Goal: Communication & Community: Participate in discussion

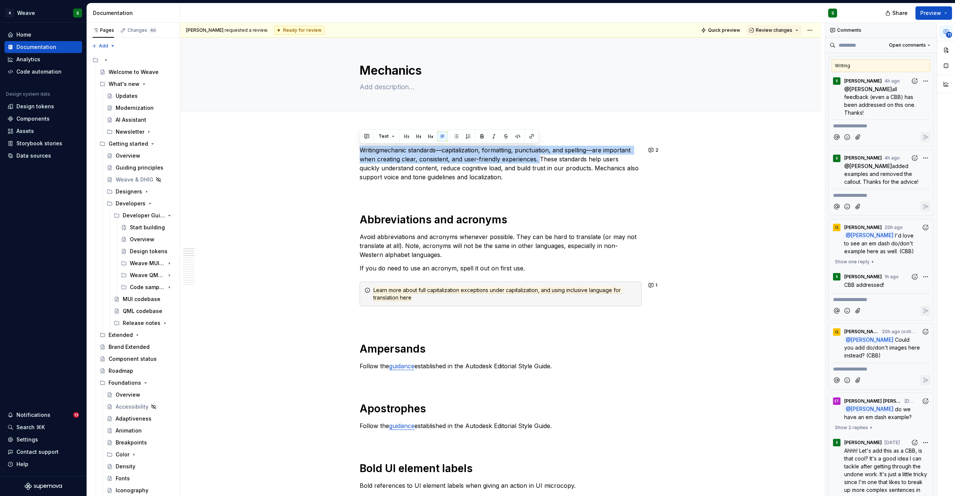
scroll to position [2148, 0]
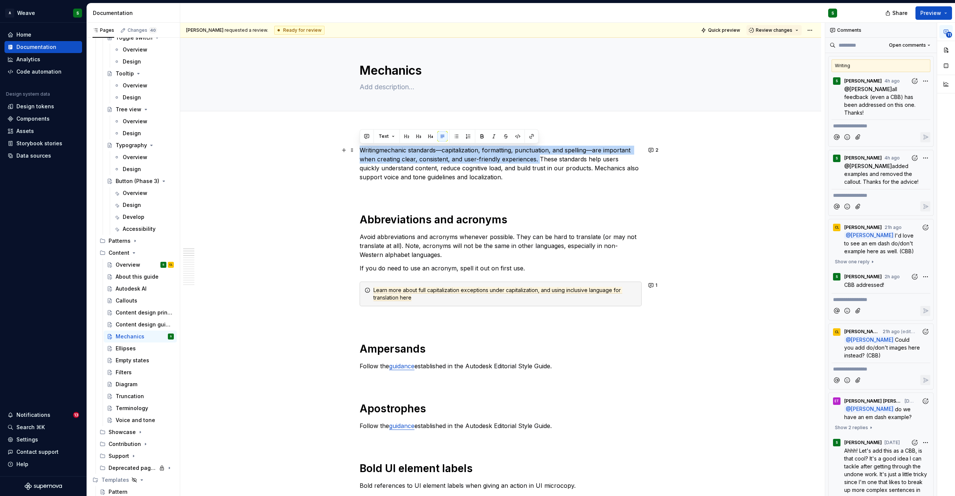
click at [459, 166] on p "Writing mechanic standards—capitalization, formatting, punctuation, and spellin…" at bounding box center [501, 164] width 282 height 36
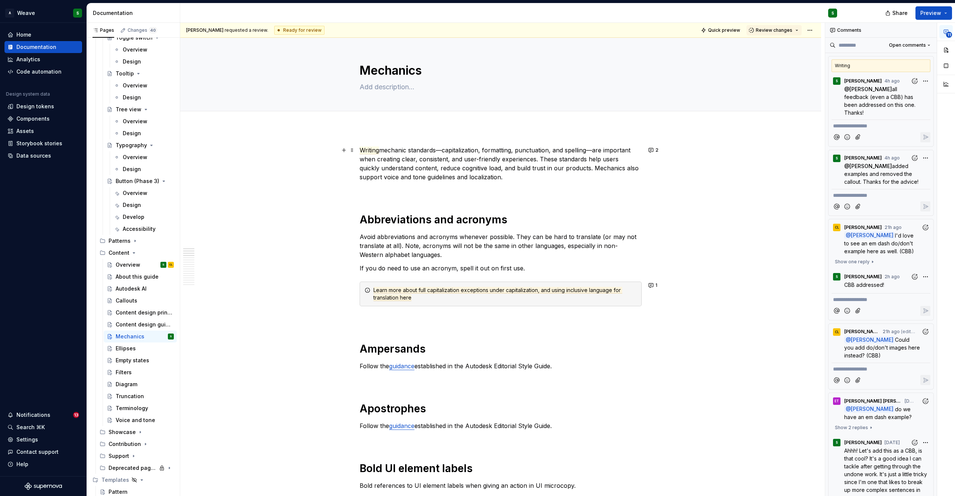
click at [461, 176] on p "Writing mechanic standards—capitalization, formatting, punctuation, and spellin…" at bounding box center [501, 164] width 282 height 36
copy p "Writing mechanic standards—capitalization, formatting, punctuation, and spellin…"
type textarea "*"
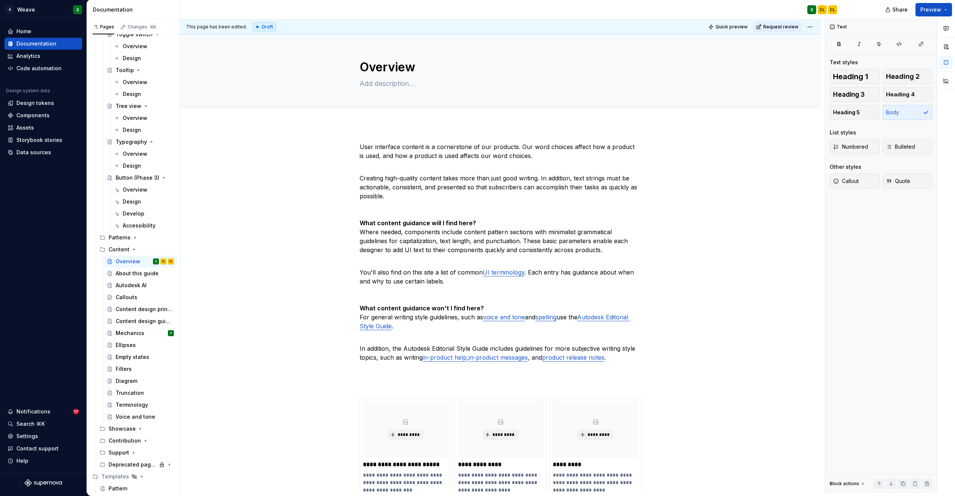
type textarea "*"
click at [360, 383] on p at bounding box center [501, 384] width 282 height 9
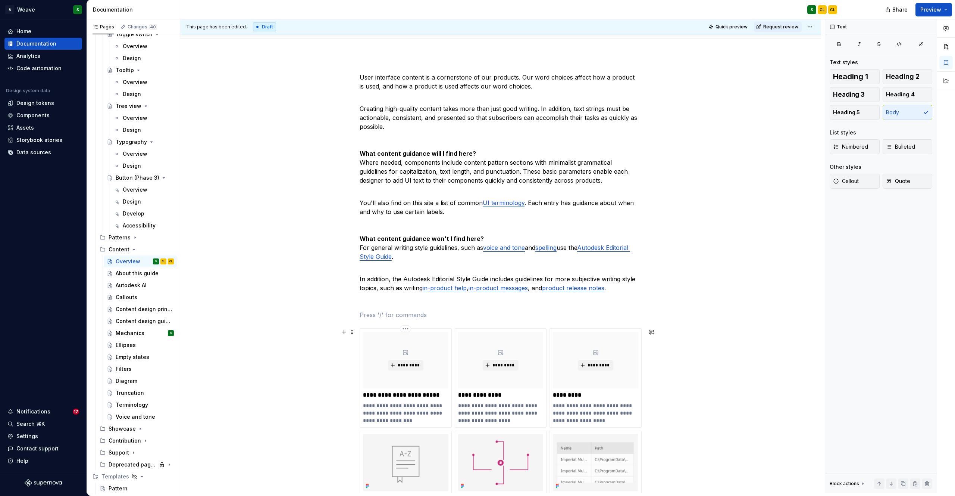
scroll to position [72, 0]
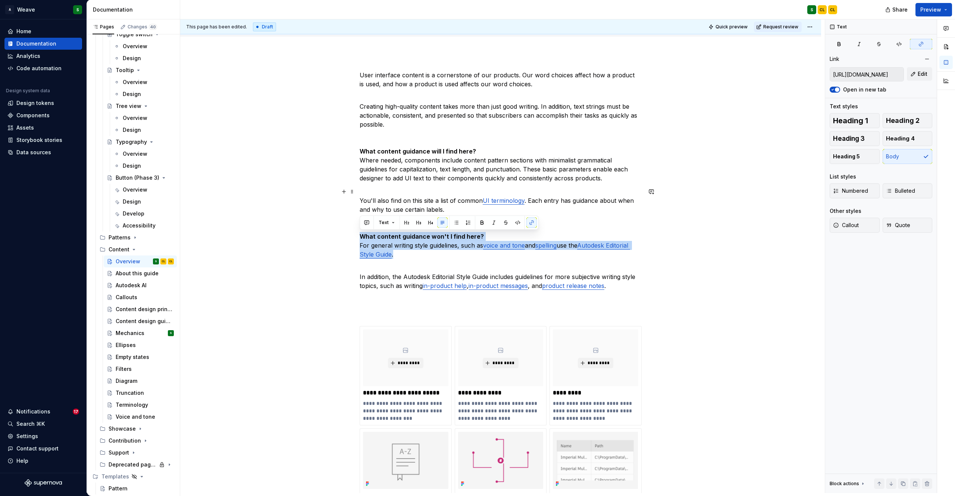
drag, startPoint x: 362, startPoint y: 235, endPoint x: 414, endPoint y: 254, distance: 55.7
click at [414, 254] on p "You'll also find on this site a list of common UI terminology . Each entry has …" at bounding box center [501, 223] width 282 height 72
click at [370, 222] on button "button" at bounding box center [367, 222] width 10 height 10
click at [475, 246] on icon "Send" at bounding box center [472, 246] width 7 height 7
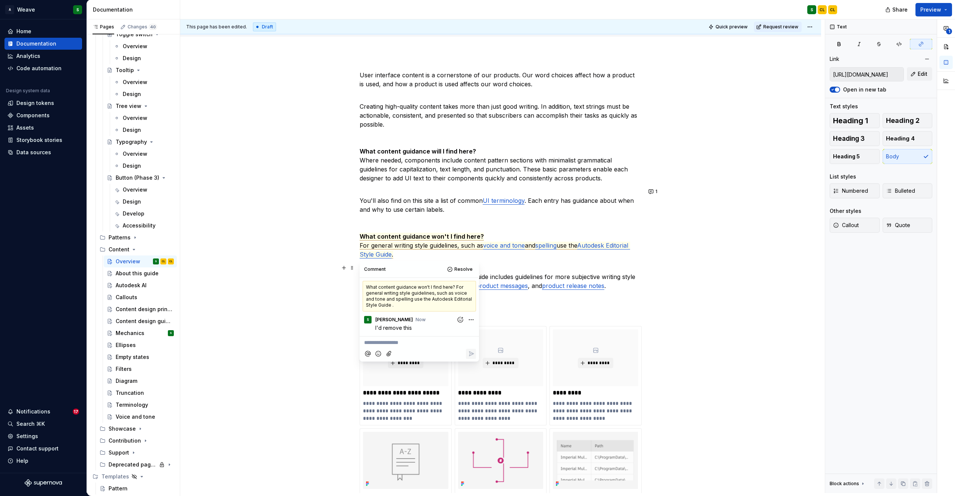
type textarea "*"
click at [532, 262] on div "User interface content is a cornerstone of our products. Our word choices affec…" at bounding box center [501, 321] width 282 height 500
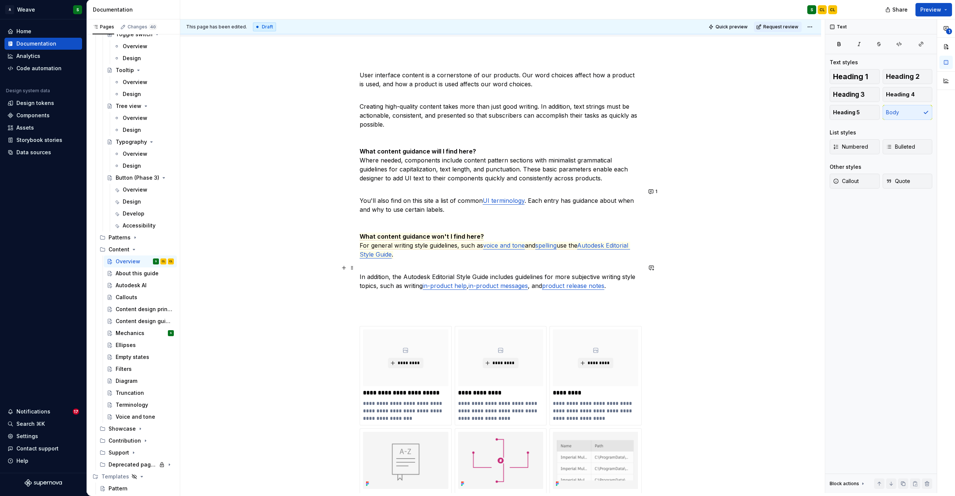
click at [396, 280] on p "In addition, the Autodesk Editorial Style Guide includes guidelines for more su…" at bounding box center [501, 276] width 282 height 27
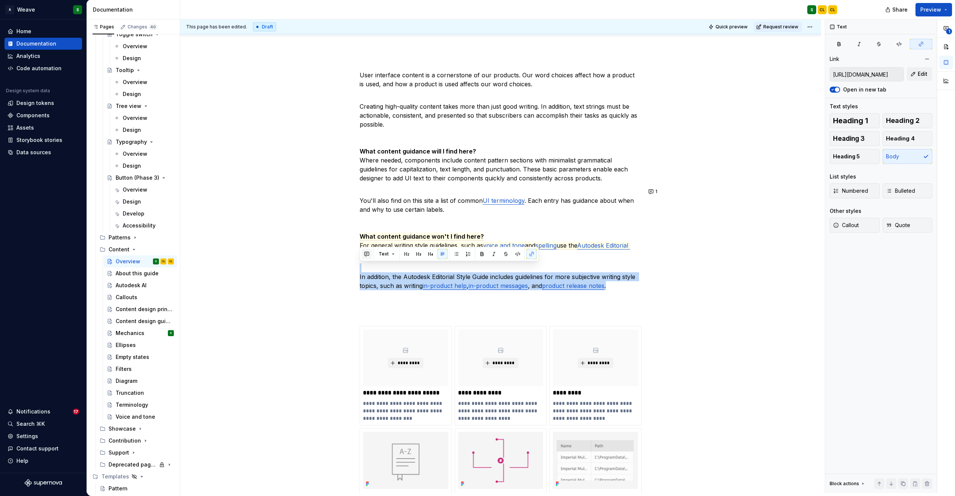
click at [368, 253] on button "button" at bounding box center [367, 254] width 10 height 10
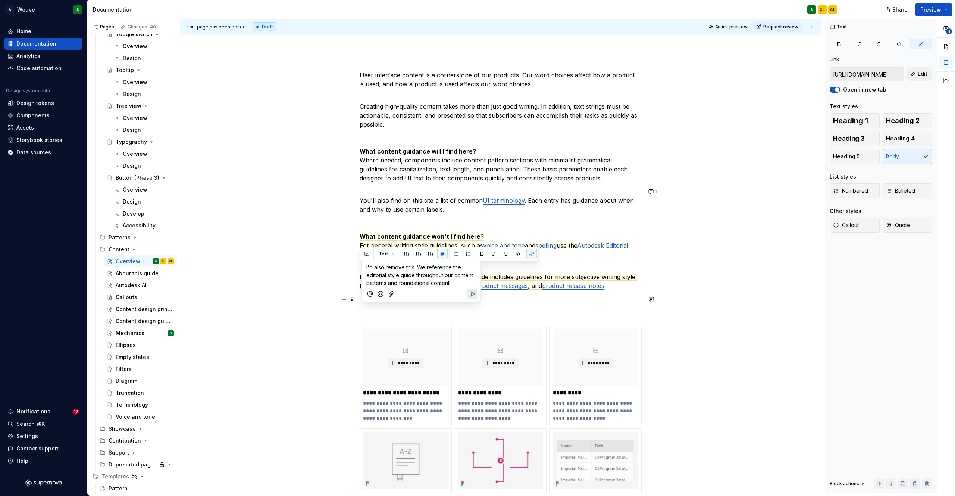
click at [474, 295] on icon "Send" at bounding box center [472, 293] width 7 height 7
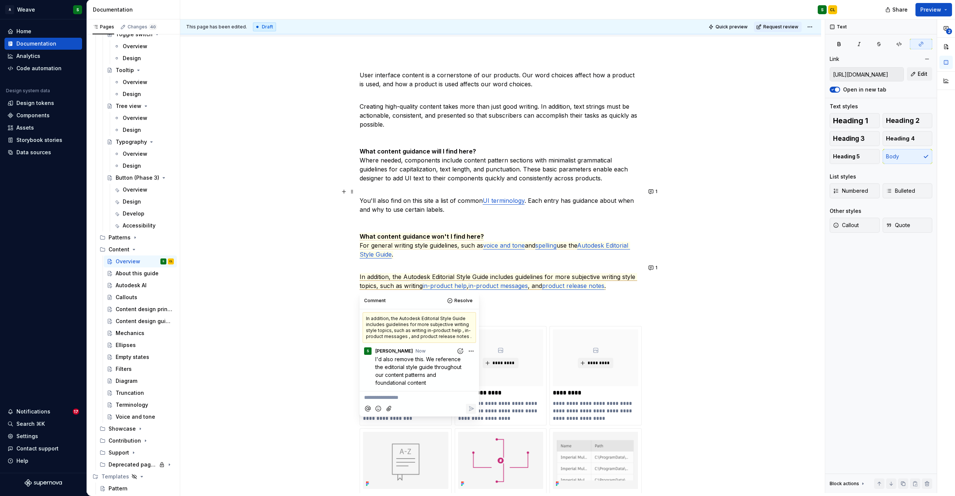
click at [490, 232] on p "You'll also find on this site a list of common UI terminology . Each entry has …" at bounding box center [501, 223] width 282 height 72
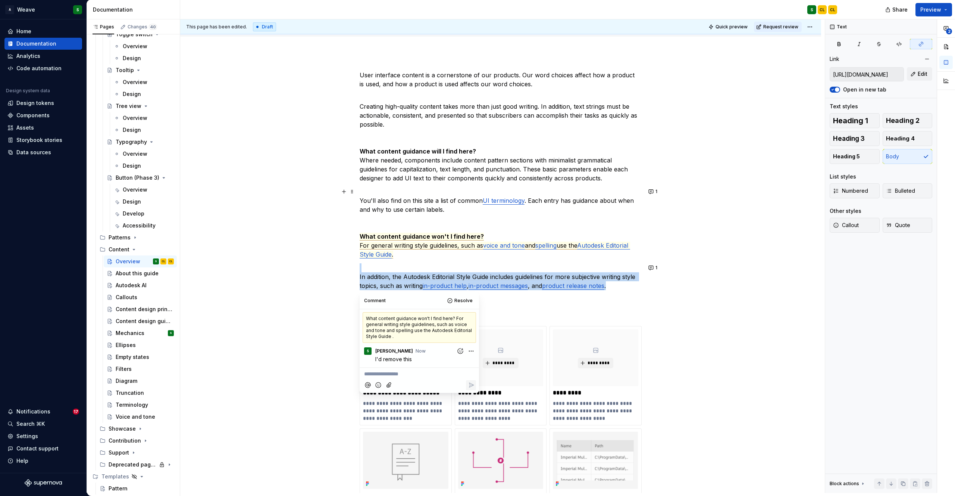
click at [438, 194] on p "You'll also find on this site a list of common UI terminology . Each entry has …" at bounding box center [501, 223] width 282 height 72
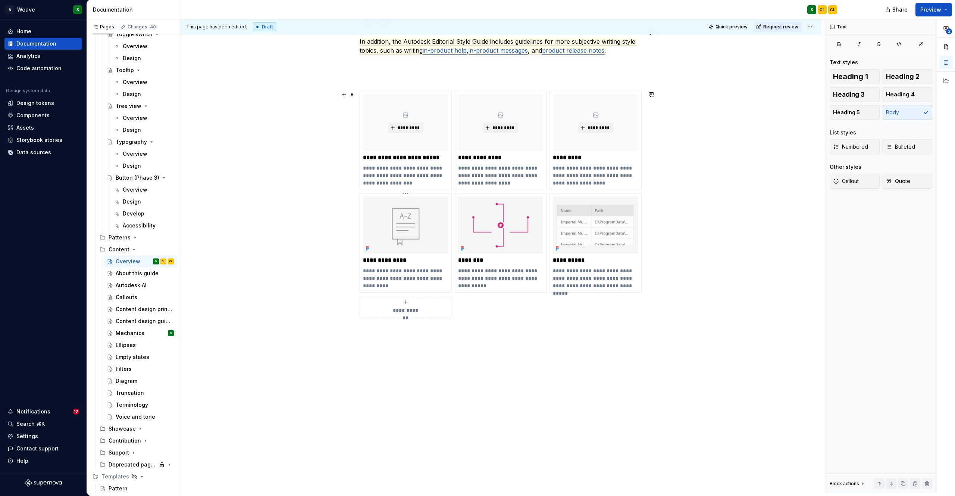
scroll to position [0, 0]
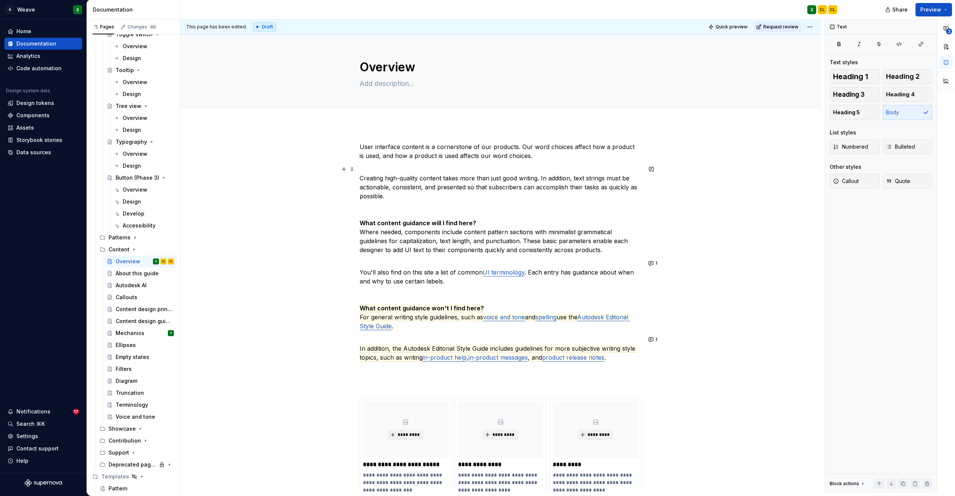
click at [360, 230] on p "Creating high-quality content takes more than just good writing. In addition, t…" at bounding box center [501, 210] width 282 height 90
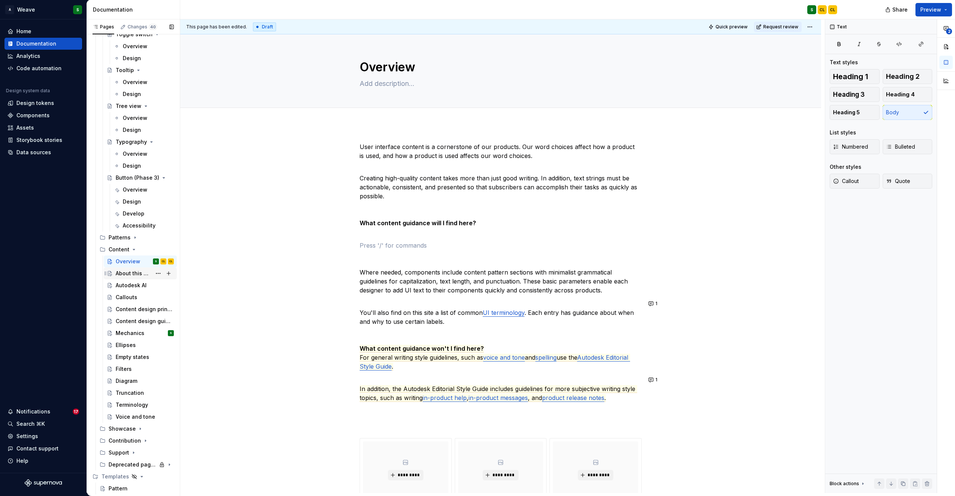
click at [134, 274] on div "About this guide" at bounding box center [134, 272] width 36 height 7
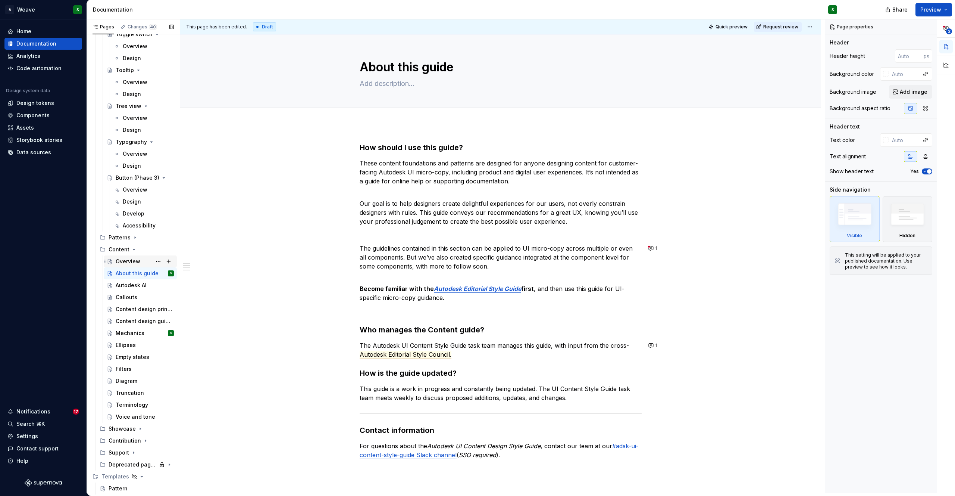
click at [121, 257] on div "Overview CL CL" at bounding box center [145, 261] width 58 height 10
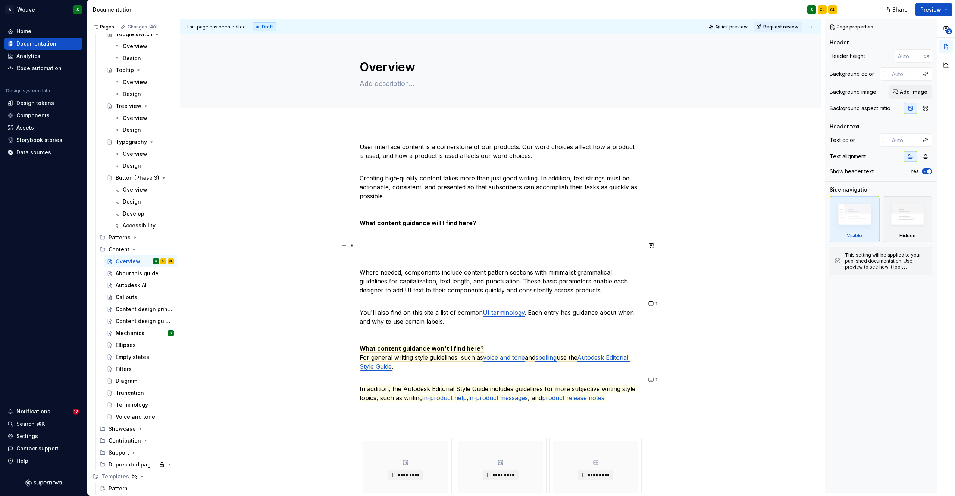
click at [393, 243] on p at bounding box center [501, 245] width 282 height 9
type textarea "*"
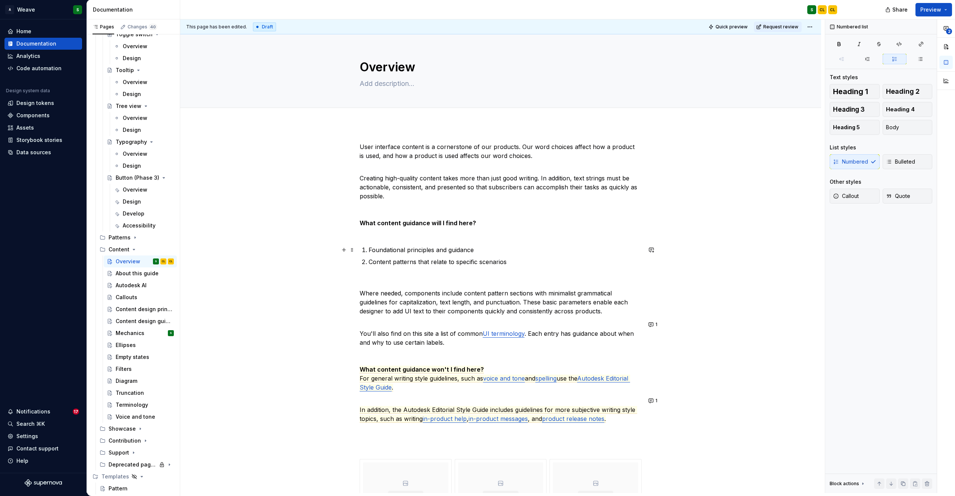
click at [493, 253] on p "Foundational principles and guidance" at bounding box center [505, 249] width 273 height 9
click at [500, 262] on p "Content patterns that relate to specific scenarios" at bounding box center [505, 261] width 273 height 9
click at [514, 261] on p "Content patterns that relate to specific scenarios" at bounding box center [505, 261] width 273 height 9
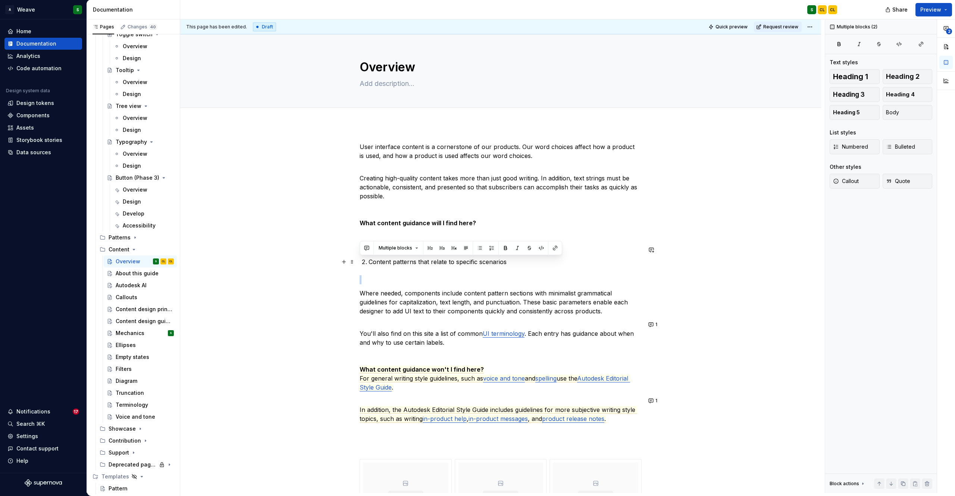
click at [508, 263] on p "Content patterns that relate to specific scenarios" at bounding box center [505, 261] width 273 height 9
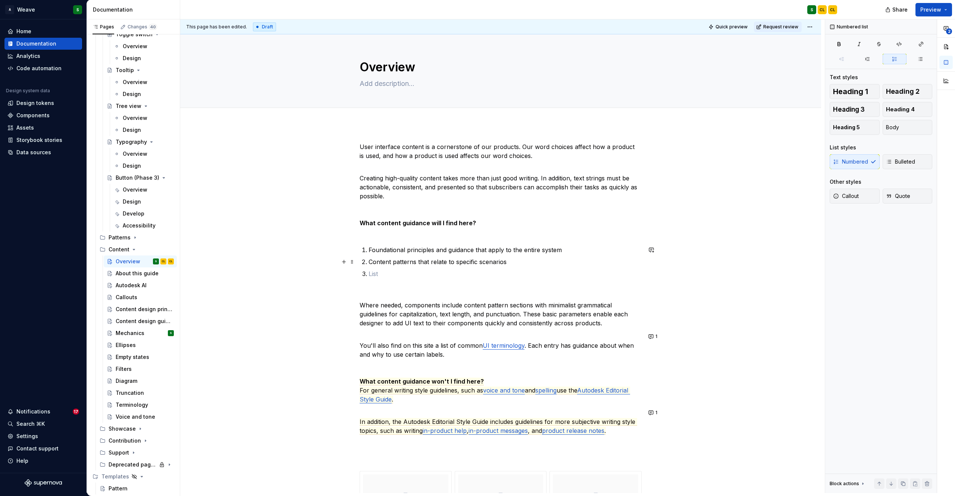
click at [523, 260] on p "Content patterns that relate to specific scenarios" at bounding box center [505, 261] width 273 height 9
drag, startPoint x: 430, startPoint y: 261, endPoint x: 453, endPoint y: 261, distance: 23.1
click at [453, 261] on p "Content patterns that relate to specific scenarios" at bounding box center [505, 261] width 273 height 9
click at [544, 264] on p "Content patterns that are related to specific scenarios" at bounding box center [505, 261] width 273 height 9
click at [446, 282] on div "User interface content is a cornerstone of our products. Our word choices affec…" at bounding box center [501, 428] width 282 height 573
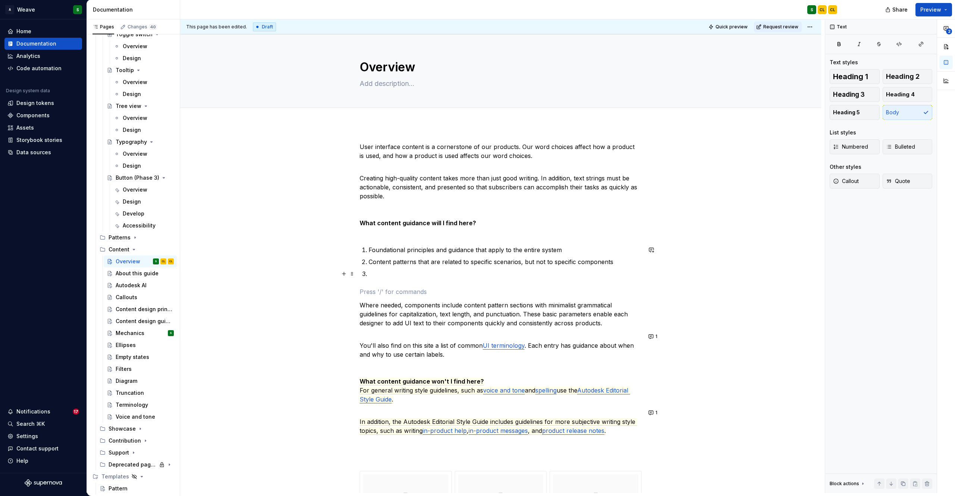
click at [427, 272] on p at bounding box center [505, 273] width 273 height 9
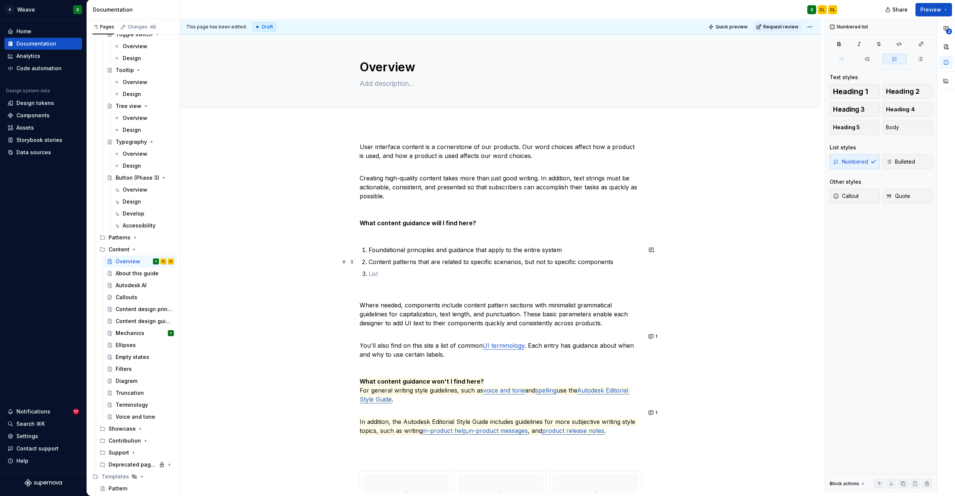
click at [459, 262] on p "Content patterns that are related to specific scenarios, but not to specific co…" at bounding box center [505, 261] width 273 height 9
click at [434, 260] on p "Content patterns that are relate to specific scenarios, but not to specific com…" at bounding box center [505, 261] width 273 height 9
click at [495, 277] on p at bounding box center [505, 273] width 273 height 9
click at [393, 273] on p "Content integrated with" at bounding box center [505, 273] width 273 height 9
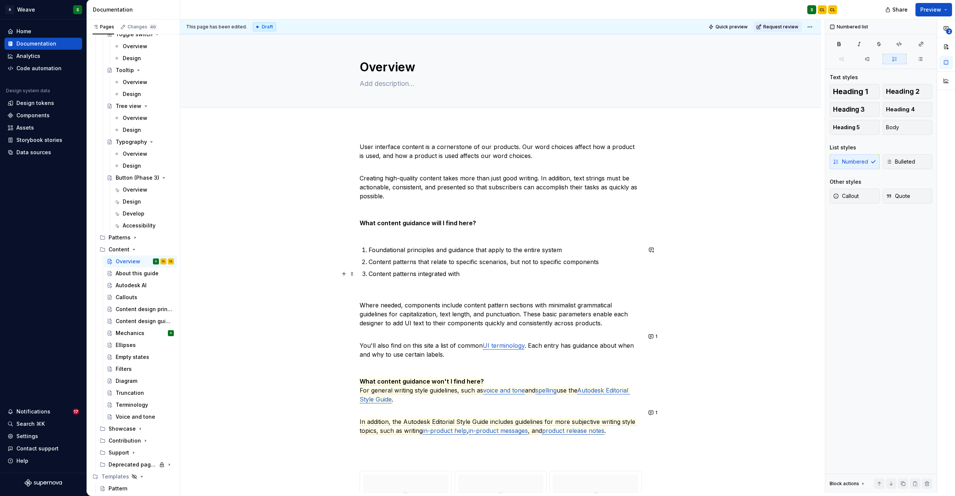
click at [485, 269] on p "Content patterns integrated with" at bounding box center [505, 273] width 273 height 9
click at [473, 273] on p "Content patterns integrated with" at bounding box center [505, 273] width 273 height 9
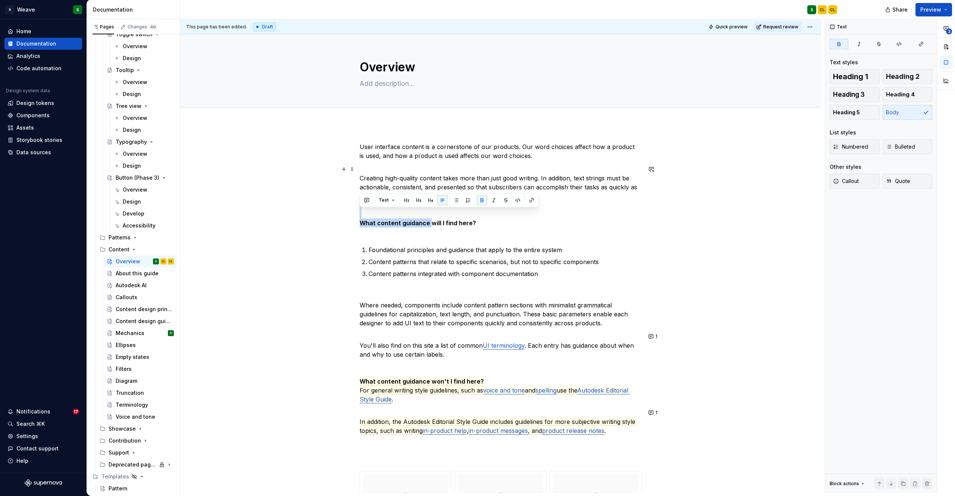
type textarea "*"
drag, startPoint x: 429, startPoint y: 225, endPoint x: 467, endPoint y: 220, distance: 38.7
click at [467, 220] on strong "What content guidance will I find here?" at bounding box center [418, 222] width 116 height 7
click at [513, 272] on p "Content patterns integrated with component documentation" at bounding box center [505, 273] width 273 height 9
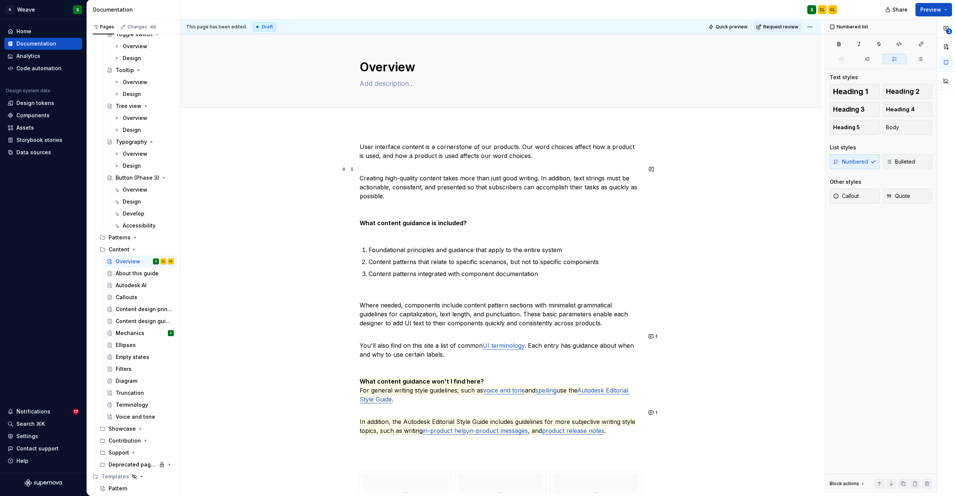
click at [377, 222] on strong "What content guidance is included?" at bounding box center [413, 222] width 107 height 7
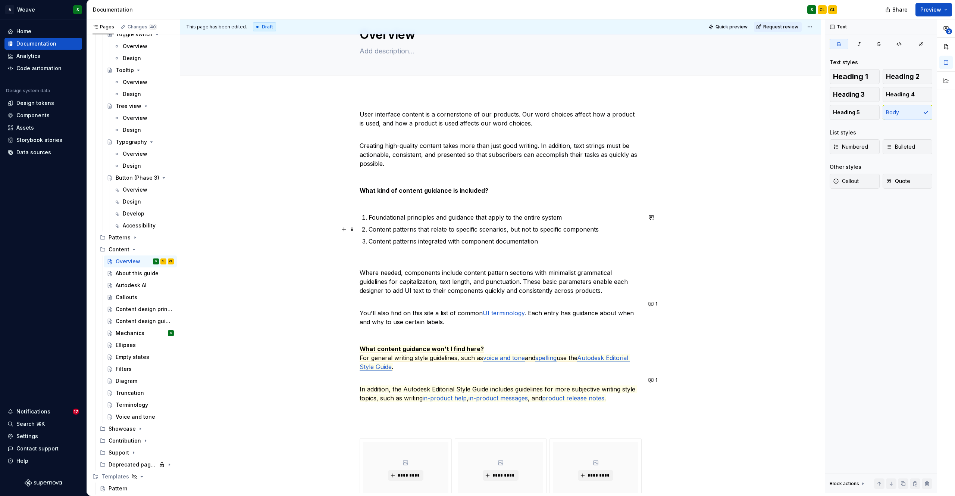
scroll to position [18, 0]
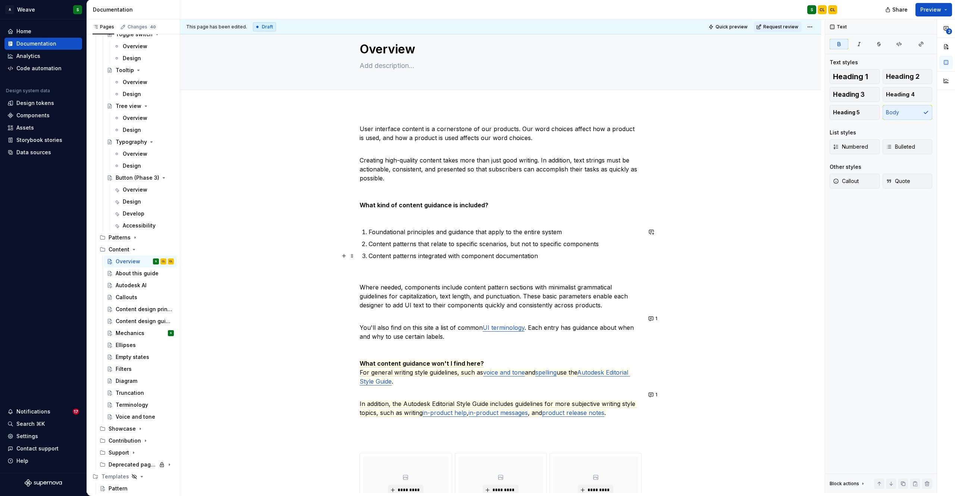
click at [400, 252] on p "Content patterns integrated with component documentation" at bounding box center [505, 255] width 273 height 9
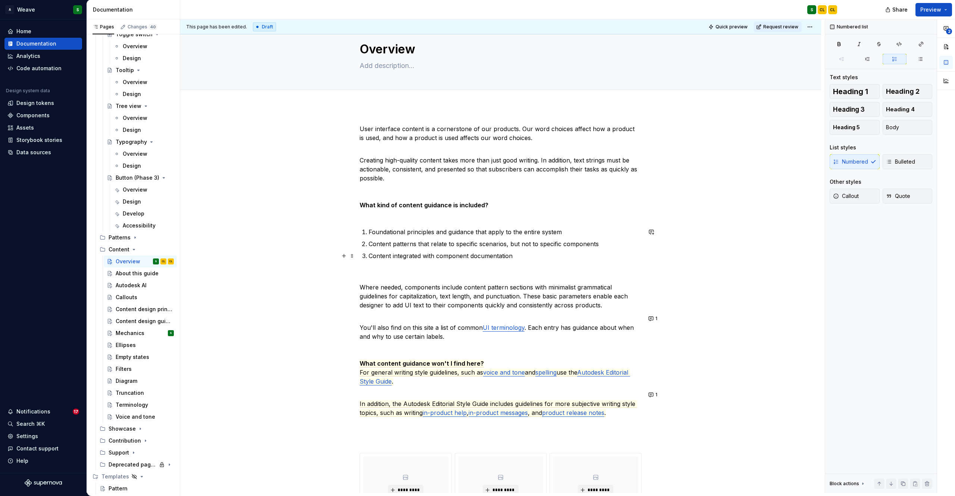
click at [516, 258] on p "Content integrated with component documentation" at bounding box center [505, 255] width 273 height 9
click at [429, 302] on p "Where needed, components include content pattern sections with minimalist gramm…" at bounding box center [501, 296] width 282 height 27
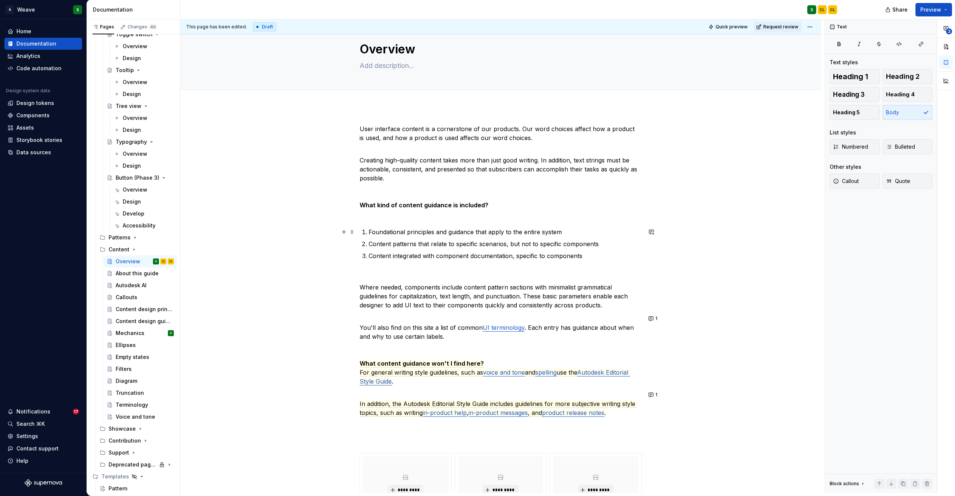
click at [407, 230] on p "Foundational principles and guidance that apply to the entire system" at bounding box center [505, 231] width 273 height 9
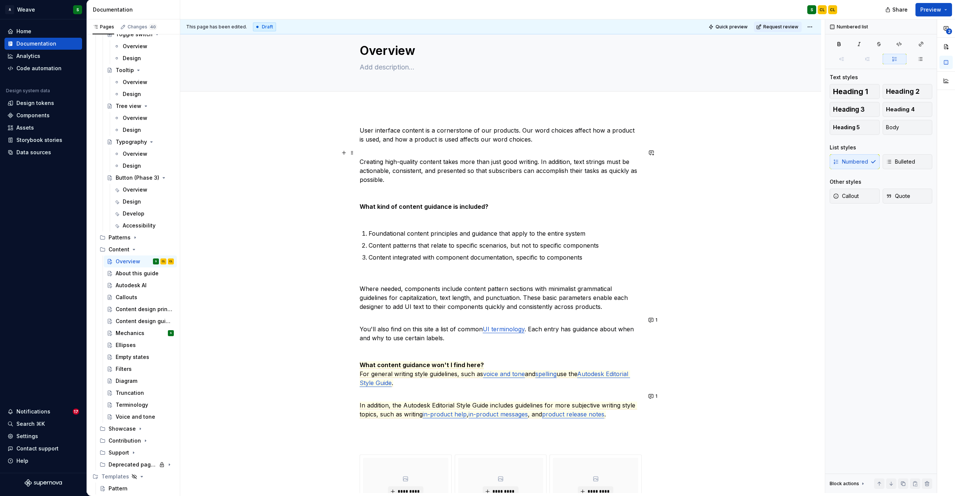
scroll to position [0, 0]
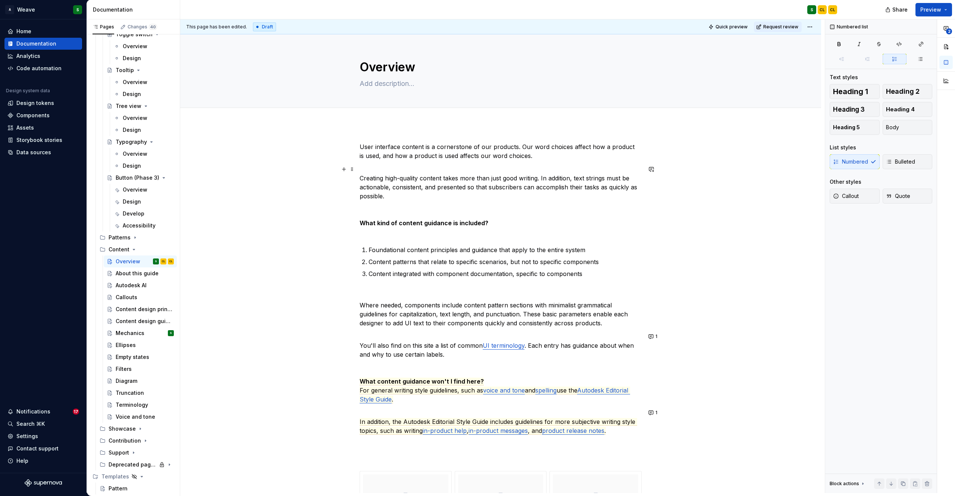
click at [483, 223] on strong "What kind of content guidance is included?" at bounding box center [424, 222] width 129 height 7
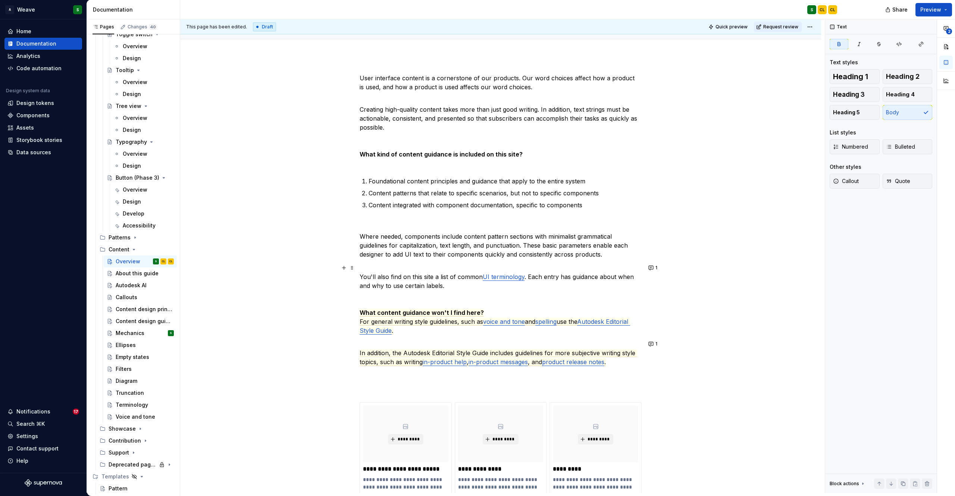
scroll to position [86, 0]
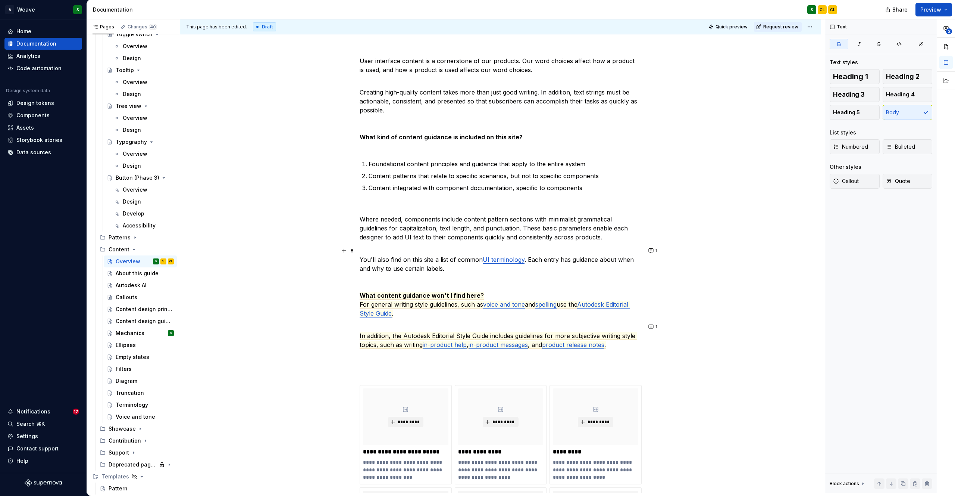
click at [375, 266] on p "You'll also find on this site a list of common UI terminology . Each entry has …" at bounding box center [501, 282] width 282 height 72
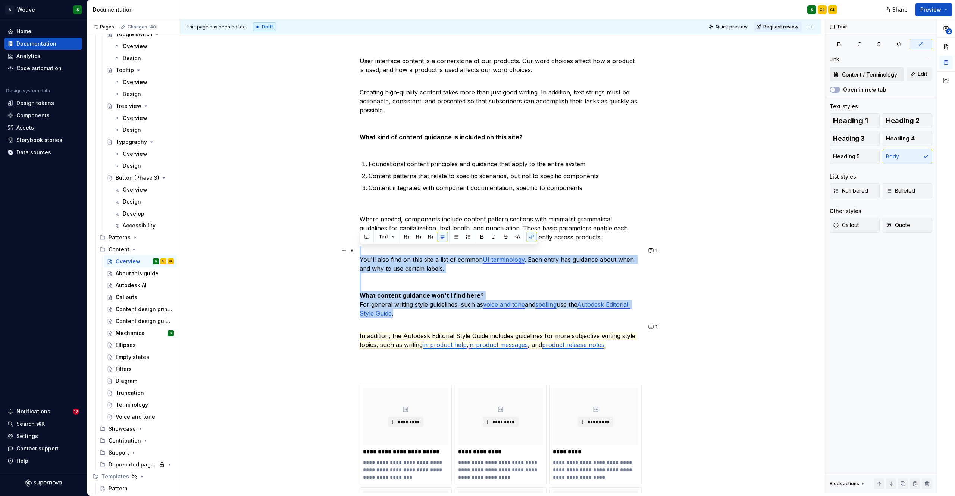
click at [375, 265] on p "You'll also find on this site a list of common UI terminology . Each entry has …" at bounding box center [501, 282] width 282 height 72
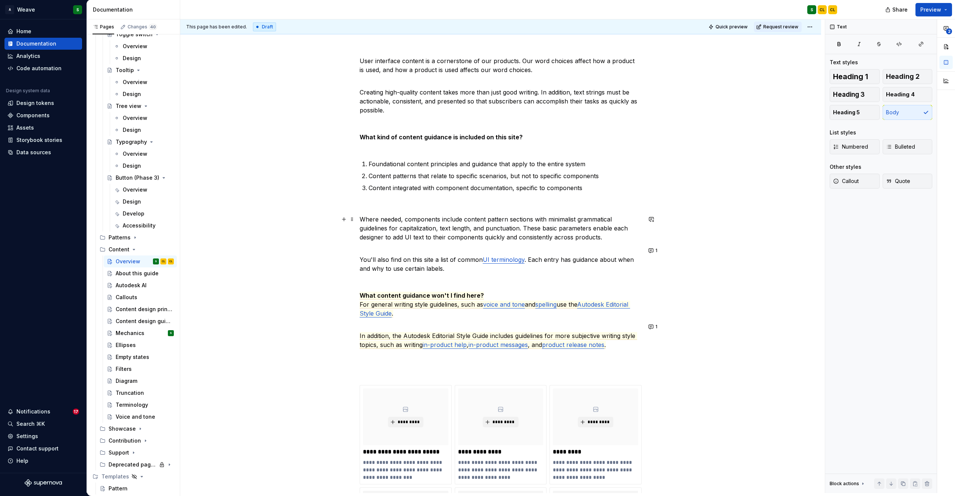
click at [496, 220] on p "Where needed, components include content pattern sections with minimalist gramm…" at bounding box center [501, 228] width 282 height 27
drag, startPoint x: 403, startPoint y: 219, endPoint x: 361, endPoint y: 221, distance: 41.8
click at [361, 221] on p "Where needed, components include content sections with minimalist grammatical g…" at bounding box center [501, 228] width 282 height 27
drag, startPoint x: 497, startPoint y: 219, endPoint x: 565, endPoint y: 218, distance: 68.3
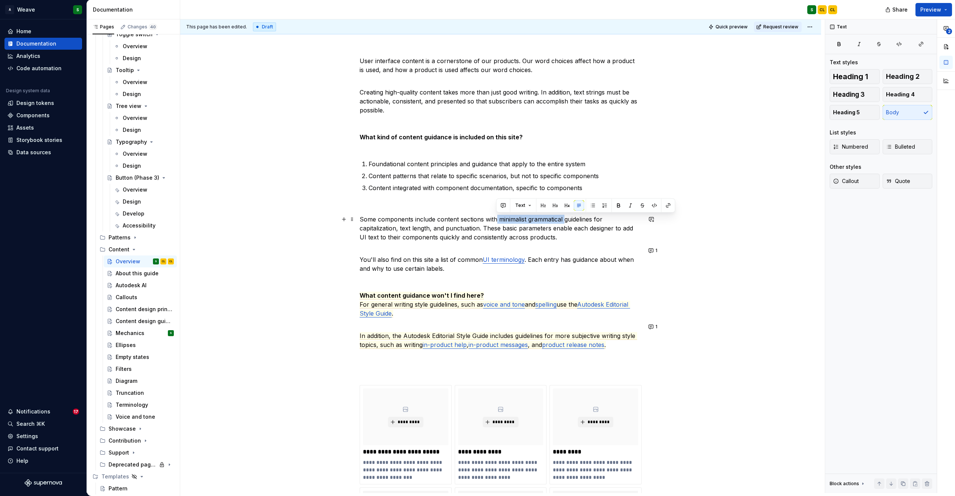
click at [565, 218] on p "Some components include content sections with minimalist grammatical guidelines…" at bounding box center [501, 228] width 282 height 27
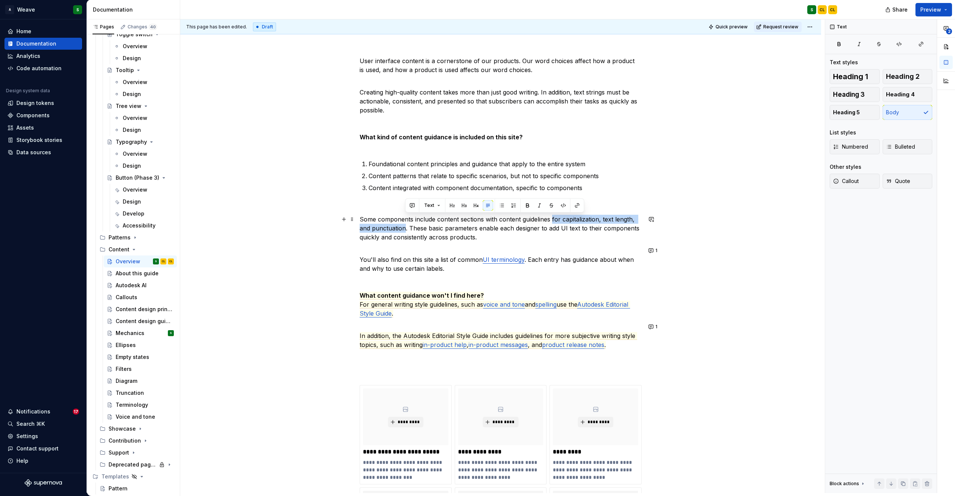
drag, startPoint x: 553, startPoint y: 219, endPoint x: 405, endPoint y: 228, distance: 148.4
click at [405, 228] on p "Some components include content sections with content guidelines for capitaliza…" at bounding box center [501, 228] width 282 height 27
click at [369, 219] on p "Some components include content sections with content guidelines and examples. …" at bounding box center [501, 228] width 282 height 27
click at [460, 218] on p "Content integrated with components include content sections with content guidel…" at bounding box center [501, 228] width 282 height 27
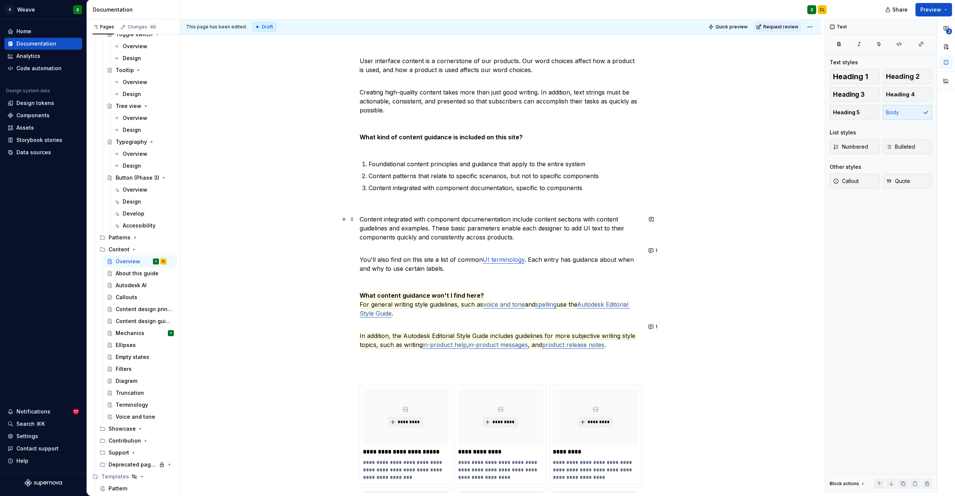
click at [519, 222] on p "Content integrated with component dpcumenentation include content sections with…" at bounding box center [501, 228] width 282 height 27
click at [487, 217] on p "Content integrated with component dpcumennetation include content sections with…" at bounding box center [501, 228] width 282 height 27
click at [599, 221] on p "Content integrated with component documentation include content sections with c…" at bounding box center [501, 228] width 282 height 27
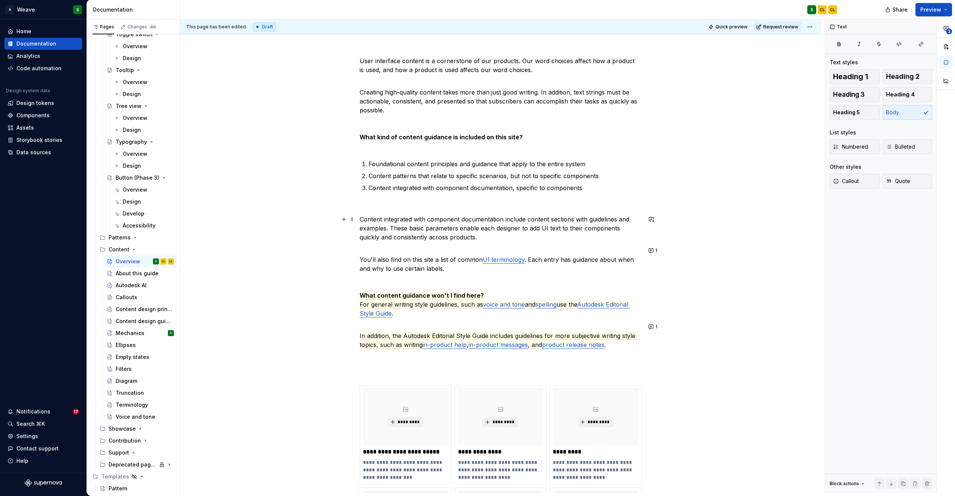
click at [556, 228] on p "Content integrated with component documentation include content sections with g…" at bounding box center [501, 228] width 282 height 27
click at [436, 228] on p "Content integrated with component documentation include content sections with g…" at bounding box center [501, 228] width 282 height 27
drag, startPoint x: 410, startPoint y: 229, endPoint x: 458, endPoint y: 228, distance: 47.8
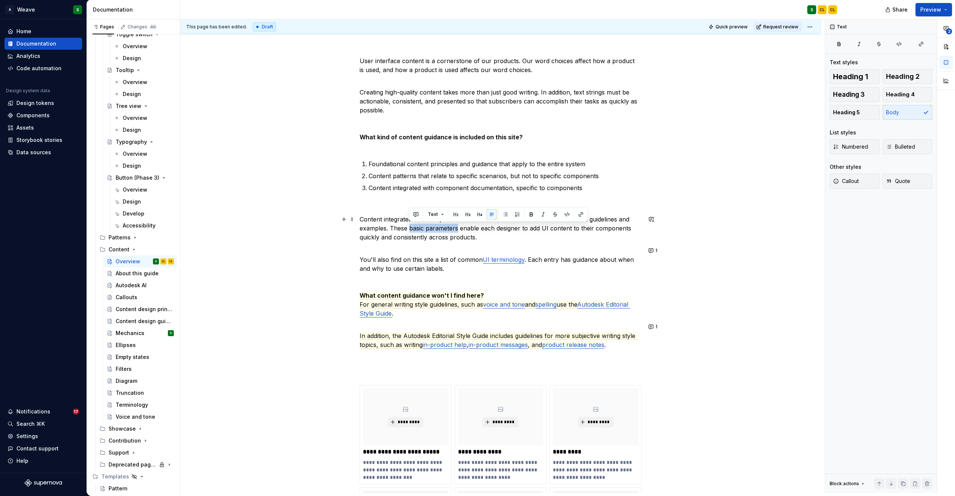
click at [458, 228] on p "Content integrated with component documentation include content sections with g…" at bounding box center [501, 228] width 282 height 27
click at [613, 232] on p "Content integrated with component documentation include content sections with g…" at bounding box center [501, 228] width 282 height 27
click at [564, 229] on p "Content integrated with component documentation include content sections with g…" at bounding box center [501, 228] width 282 height 27
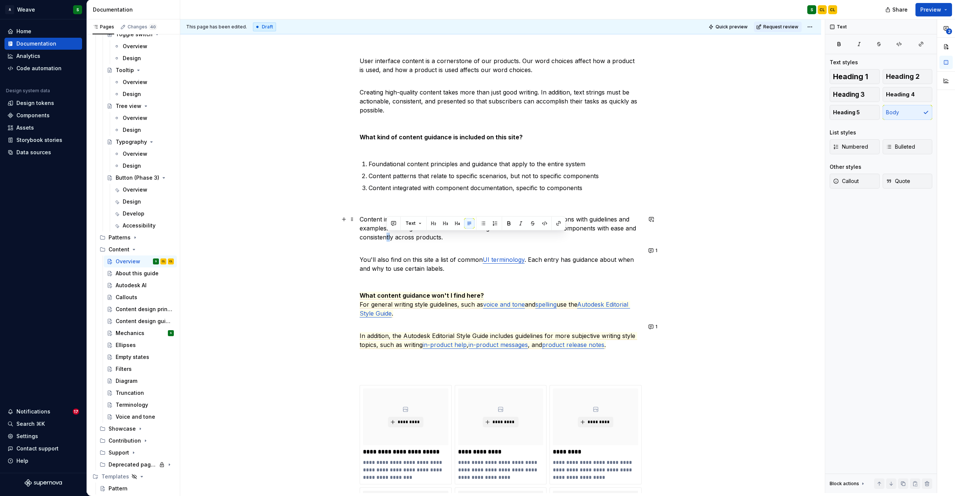
click at [390, 238] on p "Content integrated with component documentation include content sections with g…" at bounding box center [501, 228] width 282 height 27
click at [362, 275] on p "You'll also find on this site a list of common UI terminology . Each entry has …" at bounding box center [501, 282] width 282 height 72
click at [595, 259] on p "You'll also find on this site a list of common UI terminology . Each entry has …" at bounding box center [501, 282] width 282 height 72
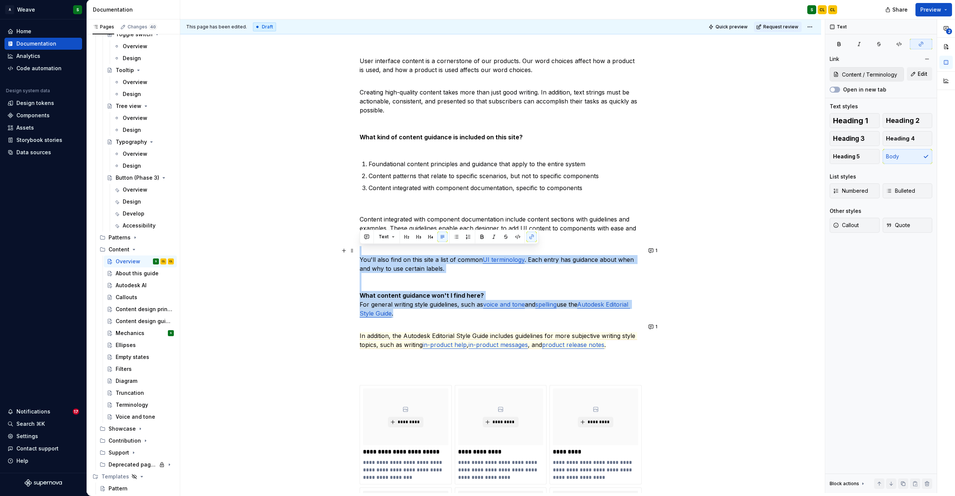
click at [594, 259] on p "You'll also find on this site a list of common UI terminology . Each entry has …" at bounding box center [501, 282] width 282 height 72
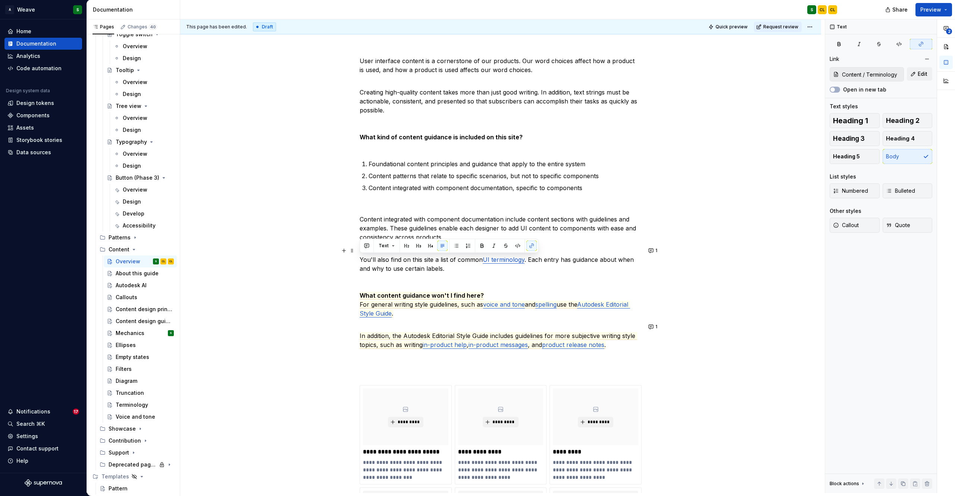
drag, startPoint x: 462, startPoint y: 266, endPoint x: 358, endPoint y: 259, distance: 103.6
click at [358, 259] on div "User interface content is a cornerstone of our products. Our word choices affec…" at bounding box center [500, 412] width 641 height 748
click at [368, 245] on button "button" at bounding box center [367, 245] width 10 height 10
click at [471, 271] on icon "Send" at bounding box center [472, 269] width 7 height 7
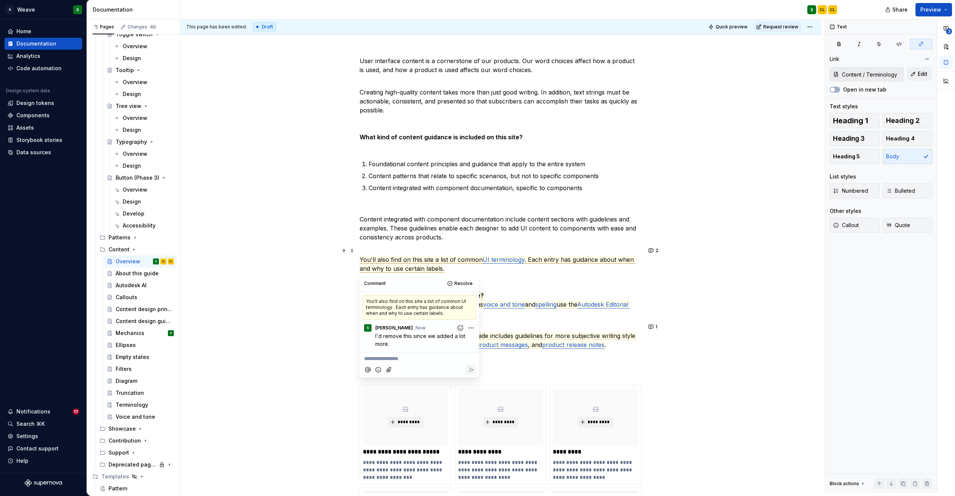
type textarea "*"
click at [532, 291] on p "You'll also find on this site a list of common UI terminology . Each entry has …" at bounding box center [501, 282] width 282 height 72
click at [533, 294] on p "You'll also find on this site a list of common UI terminology . Each entry has …" at bounding box center [501, 282] width 282 height 72
click at [442, 222] on p "Content integrated with component documentation include content sections with g…" at bounding box center [501, 228] width 282 height 27
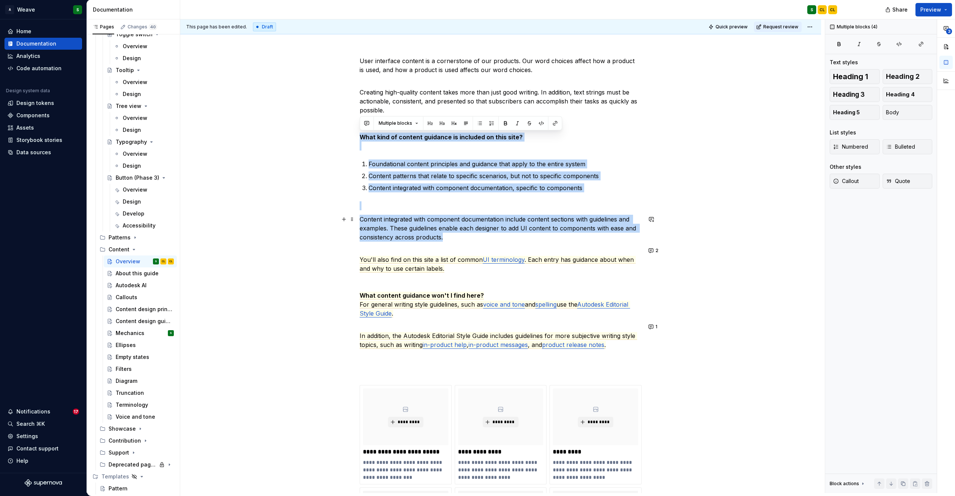
drag, startPoint x: 415, startPoint y: 145, endPoint x: 449, endPoint y: 241, distance: 101.5
click at [449, 241] on div "User interface content is a cornerstone of our products. Our word choices affec…" at bounding box center [501, 342] width 282 height 573
click at [369, 124] on button "button" at bounding box center [367, 123] width 10 height 10
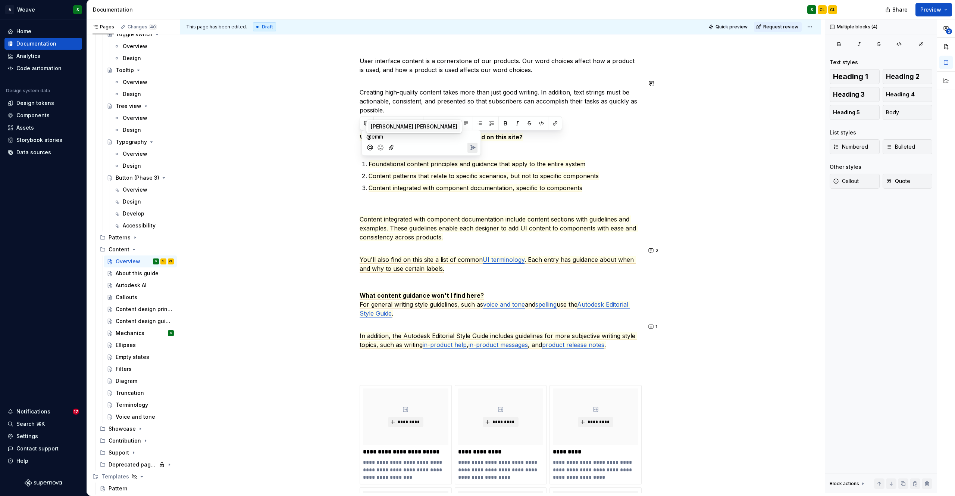
click at [396, 125] on span "[PERSON_NAME] [PERSON_NAME]" at bounding box center [414, 126] width 87 height 7
drag, startPoint x: 396, startPoint y: 168, endPoint x: 480, endPoint y: 174, distance: 84.2
click at [480, 174] on div "**********" at bounding box center [421, 158] width 119 height 57
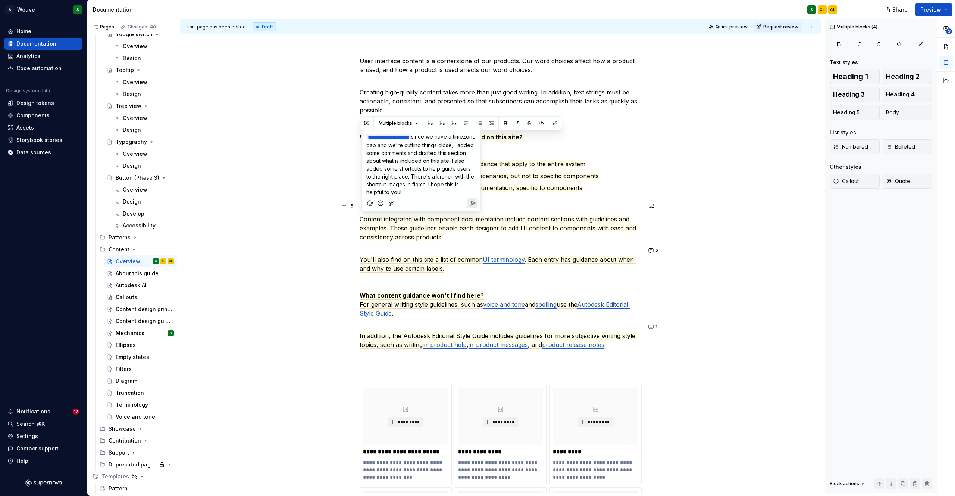
click at [473, 203] on icon "Send" at bounding box center [472, 202] width 7 height 7
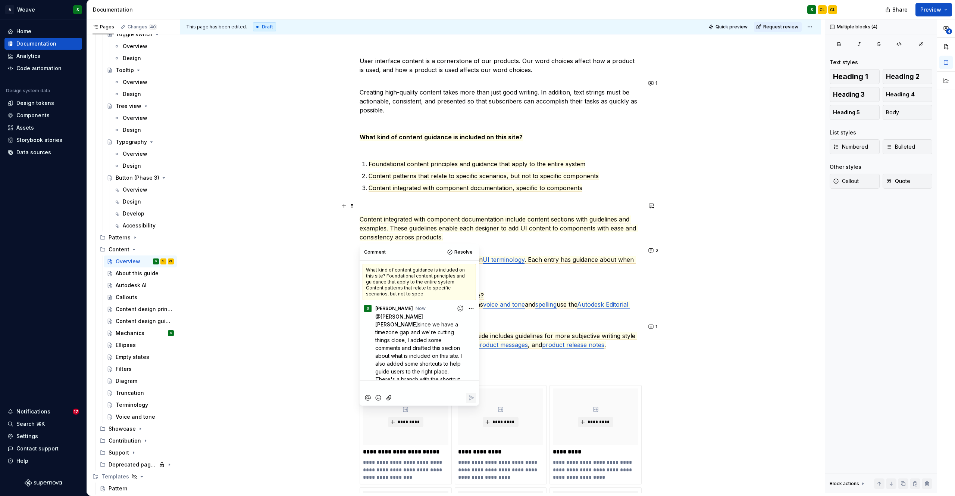
scroll to position [15, 0]
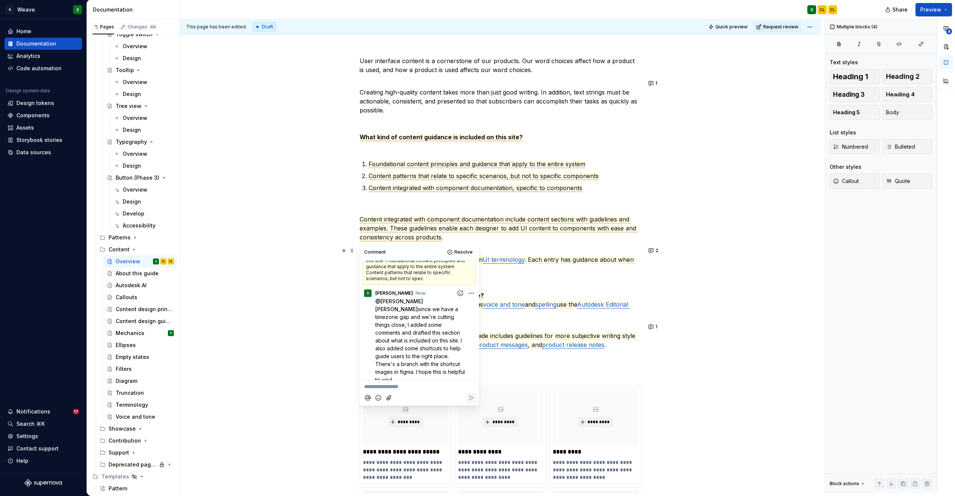
click at [548, 293] on p "You'll also find on this site a list of common UI terminology . Each entry has …" at bounding box center [501, 282] width 282 height 72
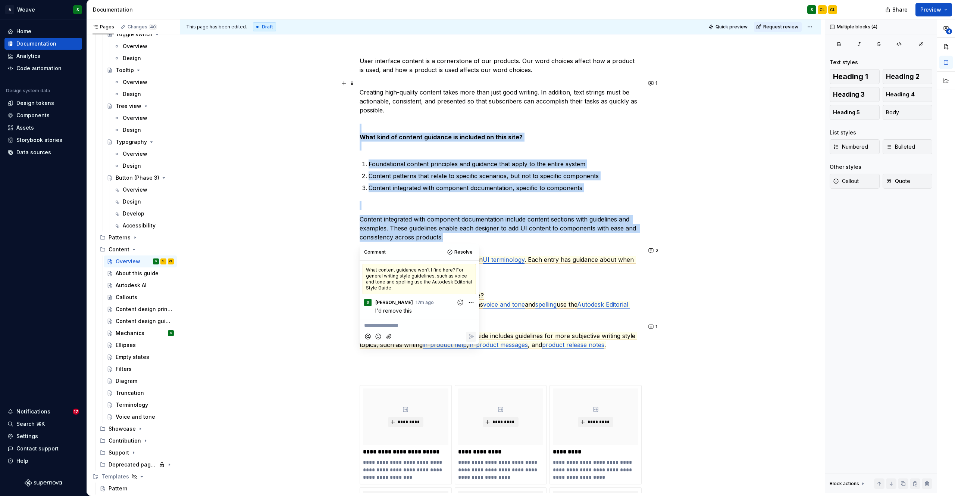
click at [583, 81] on p "Creating high-quality content takes more than just good writing. In addition, t…" at bounding box center [501, 115] width 282 height 72
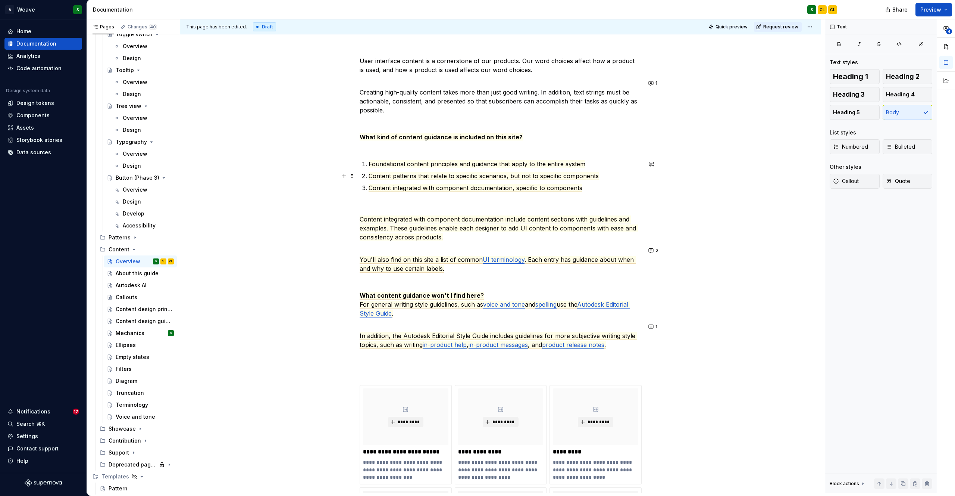
click at [469, 178] on span "Content patterns that relate to specific scenarios, but not to specific compone…" at bounding box center [484, 176] width 230 height 8
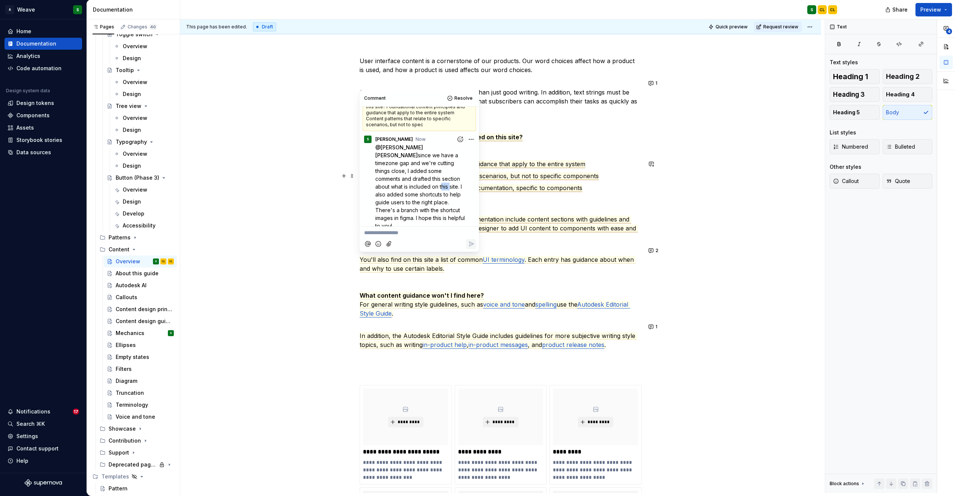
click at [490, 172] on span "Content patterns that relate to specific scenarios, but not to specific compone…" at bounding box center [484, 176] width 230 height 8
click at [487, 175] on span "Content patterns that relate to specific scenarios, but not to specific compone…" at bounding box center [484, 176] width 230 height 8
click at [494, 181] on ol "Foundational content principles and guidance that apply to the entire system Co…" at bounding box center [505, 175] width 273 height 33
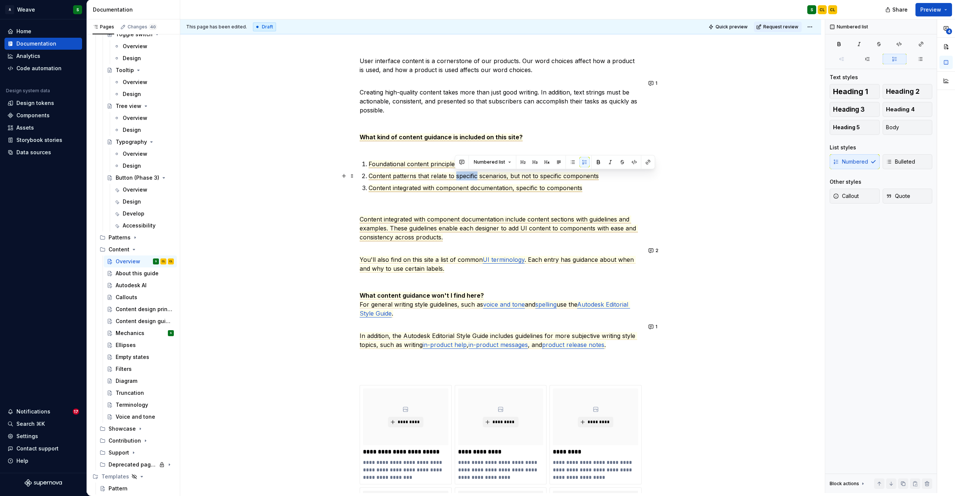
drag, startPoint x: 477, startPoint y: 177, endPoint x: 454, endPoint y: 177, distance: 22.4
click at [454, 177] on span "Content patterns that relate to specific scenarios, but not to specific compone…" at bounding box center [484, 176] width 230 height 8
click at [413, 211] on div "User interface content is a cornerstone of our products. Our word choices affec…" at bounding box center [501, 342] width 282 height 573
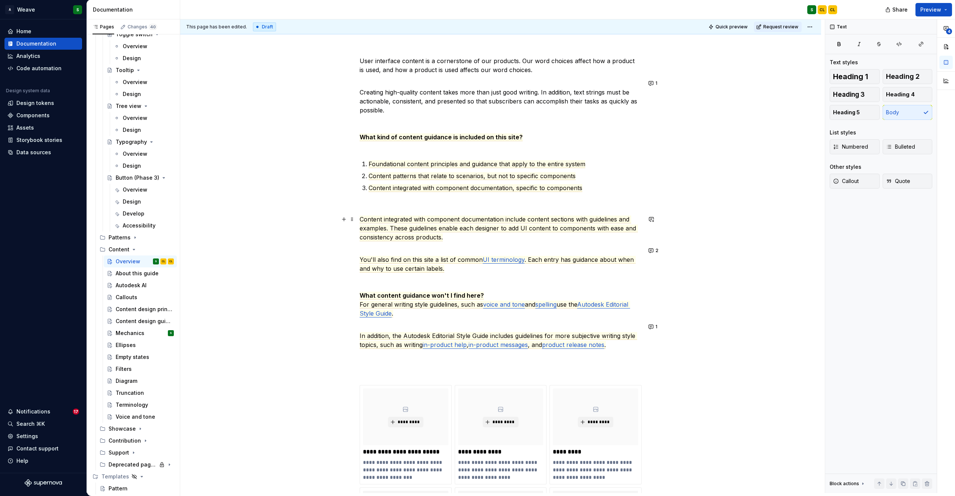
click at [446, 238] on p "Content integrated with component documentation include content sections with g…" at bounding box center [501, 228] width 282 height 27
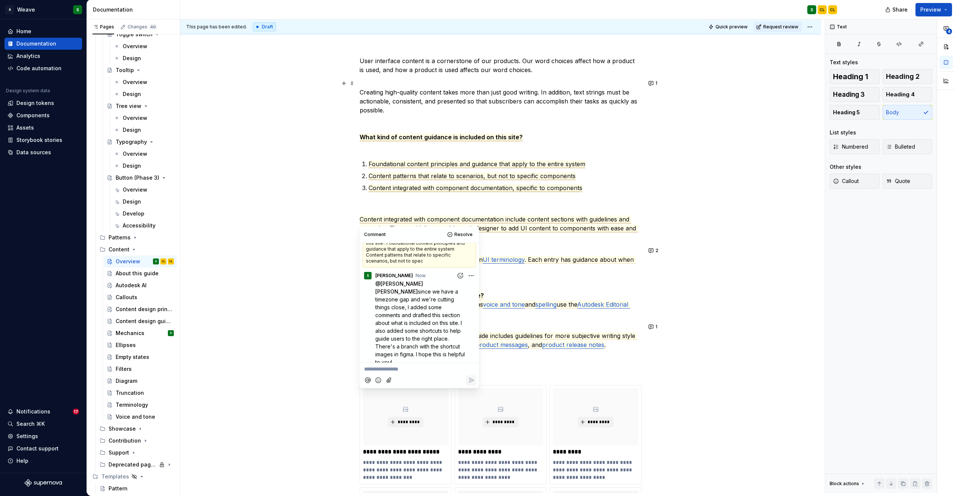
click at [546, 124] on p "Creating high-quality content takes more than just good writing. In addition, t…" at bounding box center [501, 115] width 282 height 72
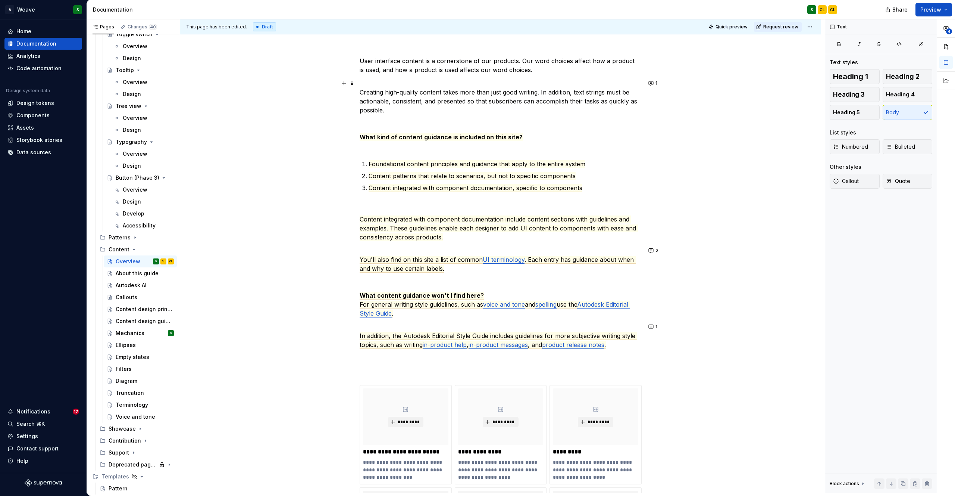
click at [455, 107] on p "Creating high-quality content takes more than just good writing. In addition, t…" at bounding box center [501, 115] width 282 height 72
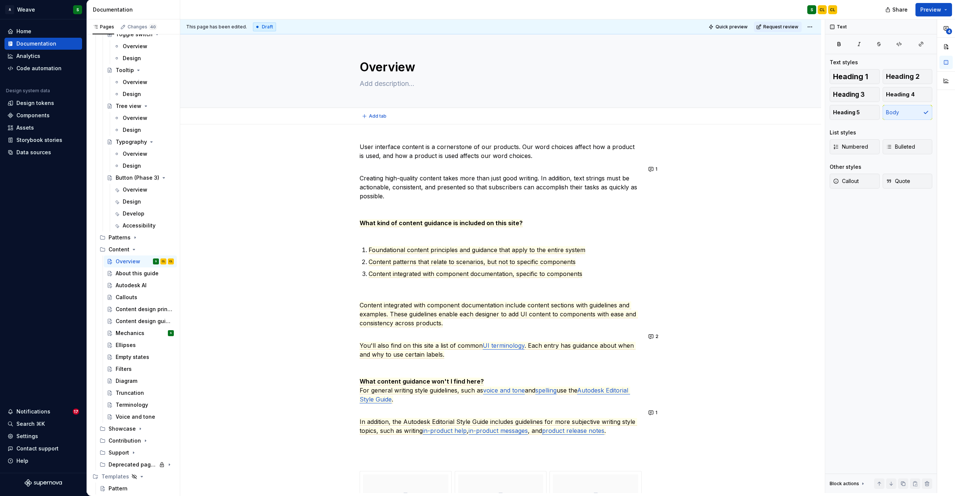
type textarea "*"
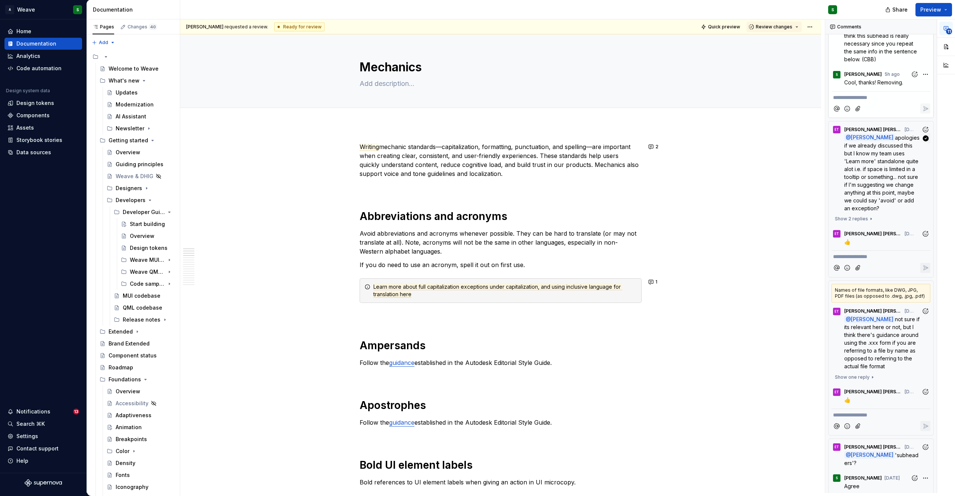
click at [883, 185] on span "apologies if we already discussed this but I know my team uses 'Learn more' sta…" at bounding box center [883, 172] width 77 height 77
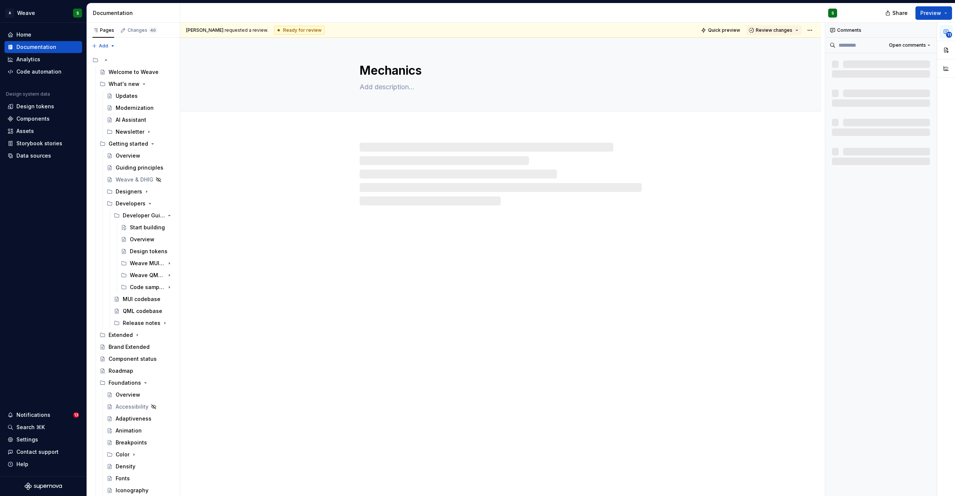
type textarea "*"
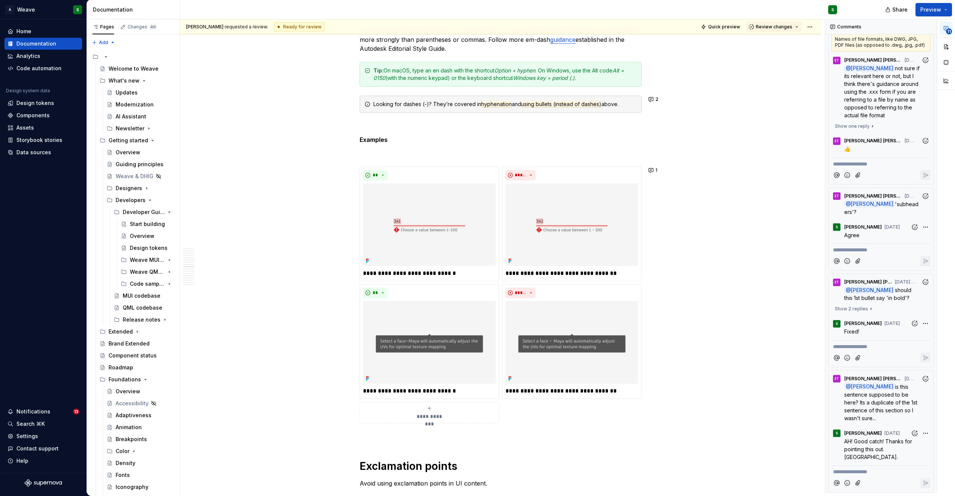
scroll to position [527, 0]
click at [889, 214] on span "'subheaders'?" at bounding box center [882, 207] width 74 height 14
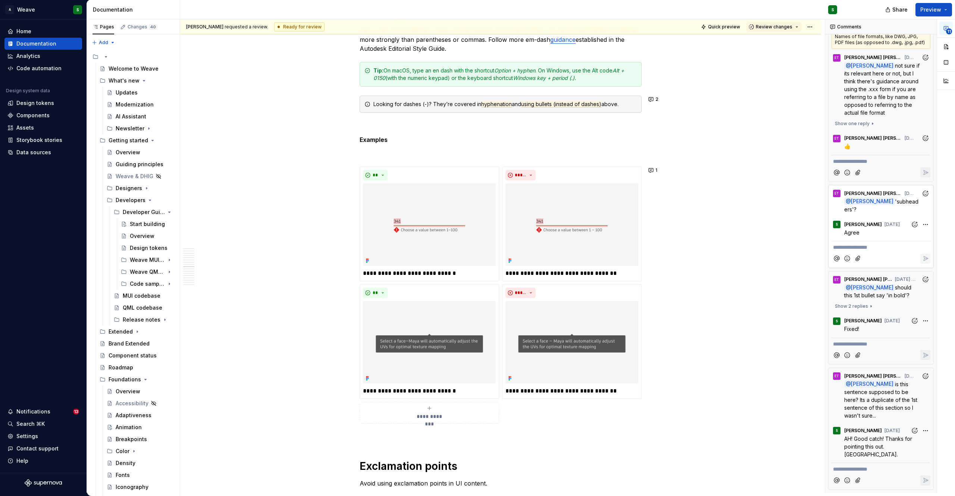
scroll to position [0, 0]
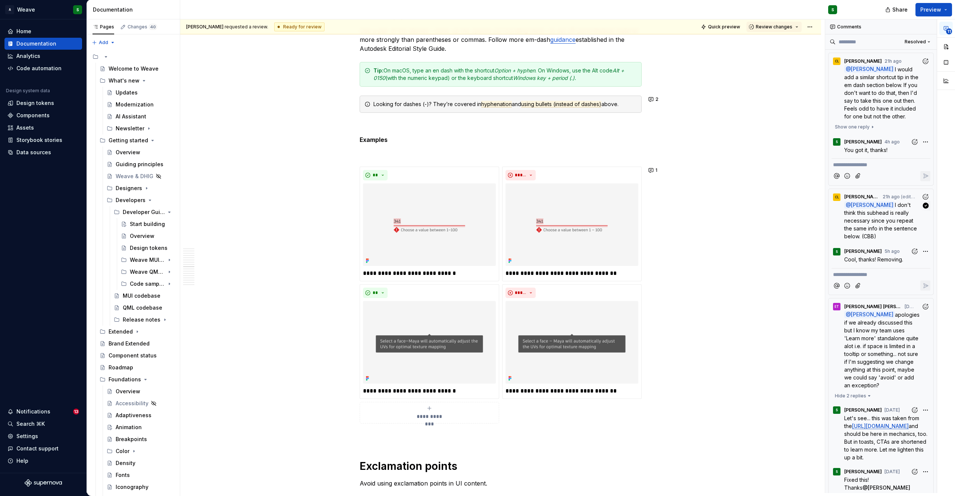
click at [876, 232] on p "@ Shayna I don't think this subhead is really necessary since you repeat the sa…" at bounding box center [883, 220] width 77 height 39
click at [873, 111] on span "I would add a similar shortcut tip in the em dash section below. If you don't w…" at bounding box center [883, 92] width 76 height 53
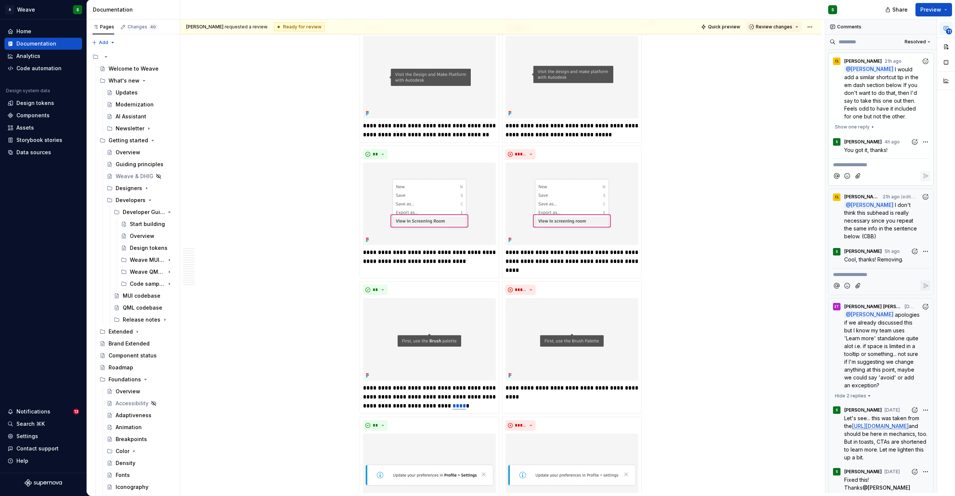
scroll to position [2140, 0]
